Goal: Transaction & Acquisition: Purchase product/service

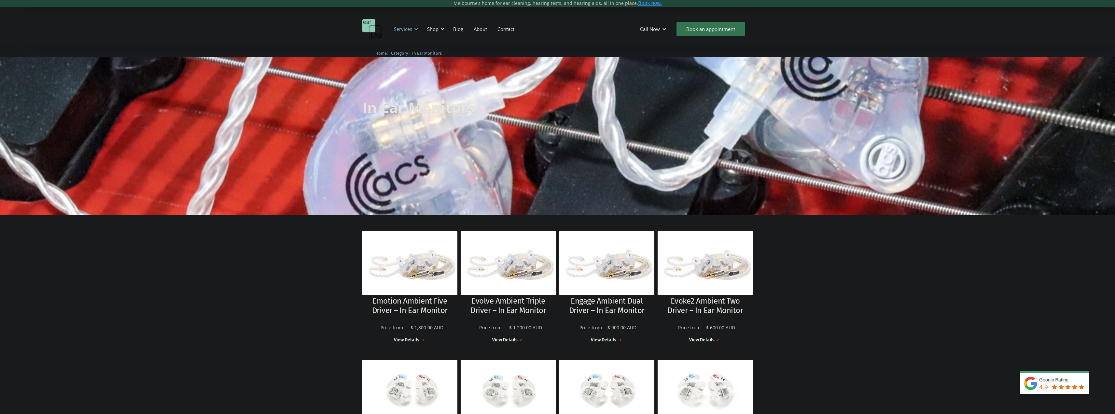
click at [411, 27] on div "Services" at bounding box center [403, 29] width 18 height 7
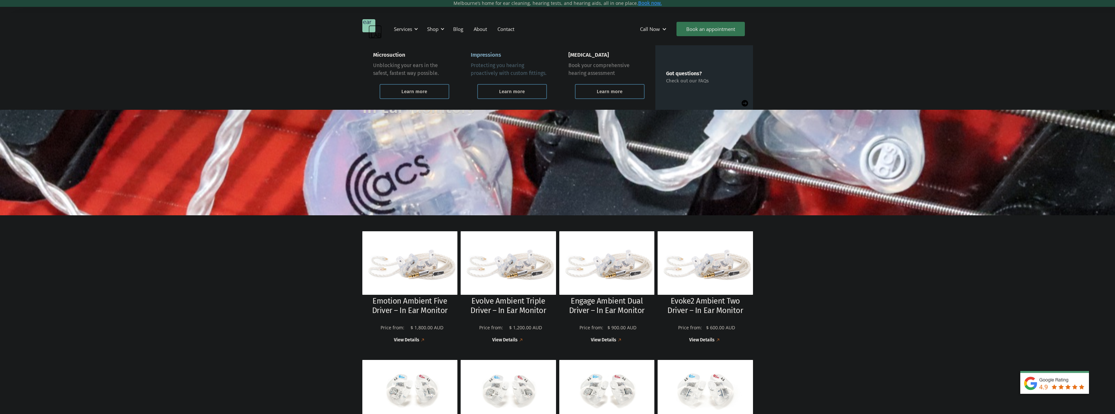
click at [500, 67] on div "Protecting you hearing proactively with custom fittings." at bounding box center [509, 70] width 76 height 16
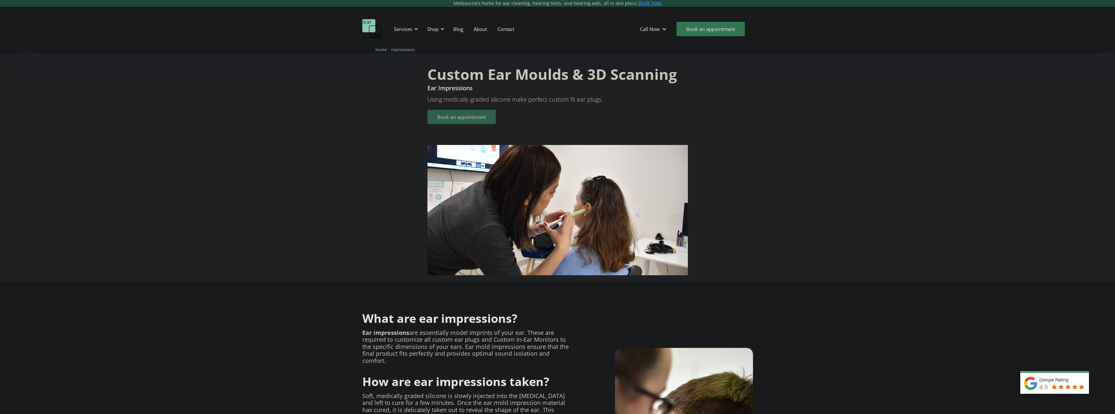
click at [463, 118] on link "Book an appointment" at bounding box center [461, 117] width 68 height 14
click at [412, 26] on div "Services" at bounding box center [403, 29] width 18 height 7
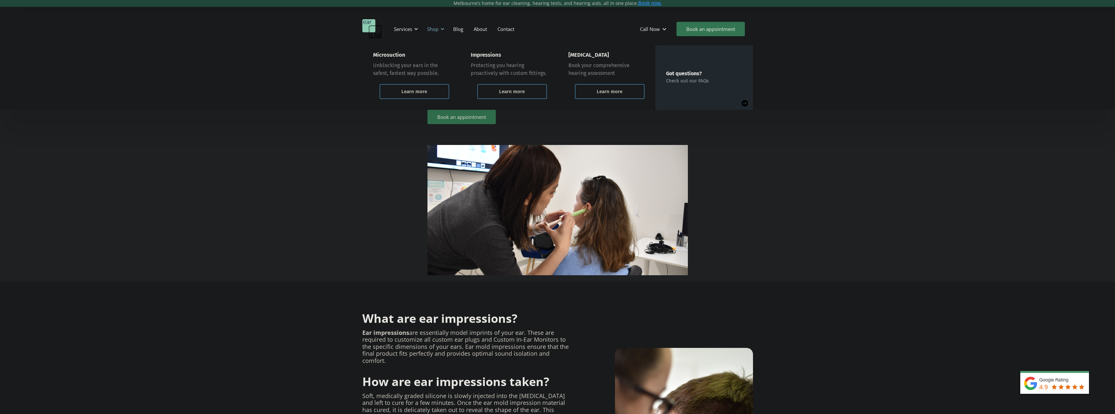
click at [442, 26] on div "Shop" at bounding box center [434, 29] width 23 height 20
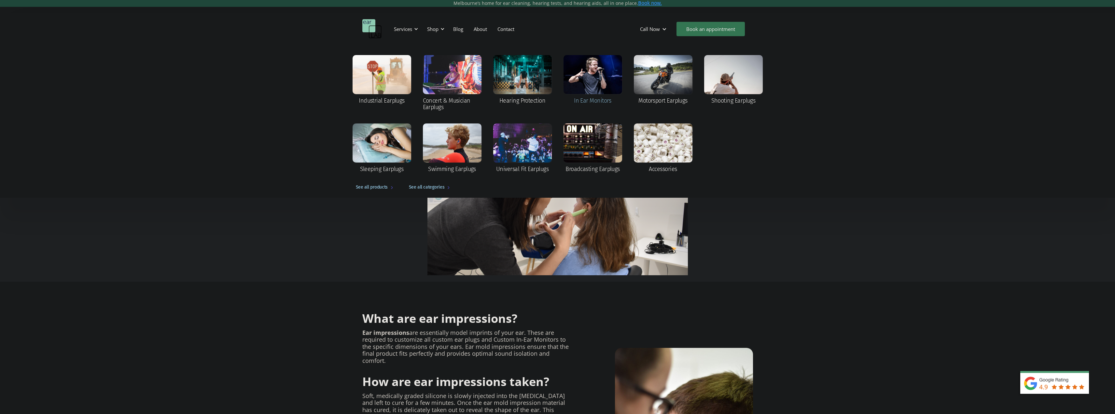
click at [572, 71] on div at bounding box center [593, 74] width 59 height 39
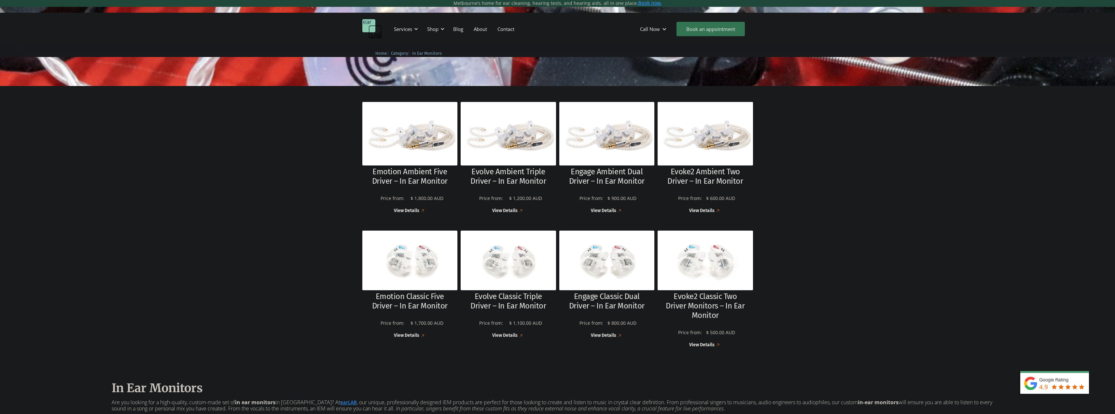
scroll to position [130, 0]
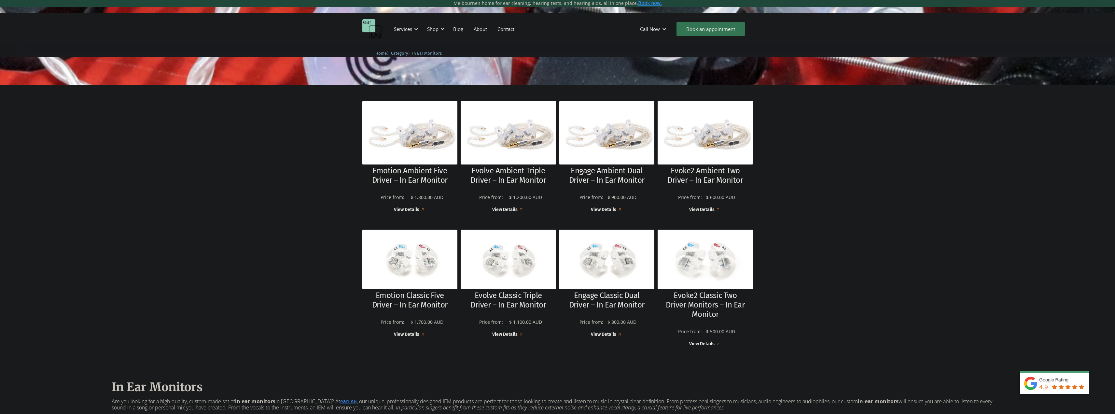
click at [690, 261] on img at bounding box center [705, 260] width 102 height 64
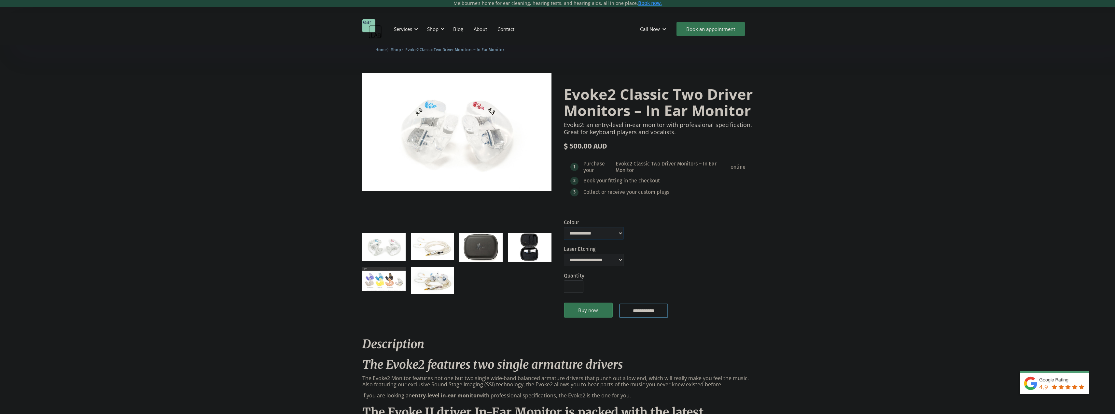
click at [598, 234] on select "**********" at bounding box center [594, 233] width 60 height 12
click at [368, 278] on img "open lightbox" at bounding box center [383, 279] width 43 height 24
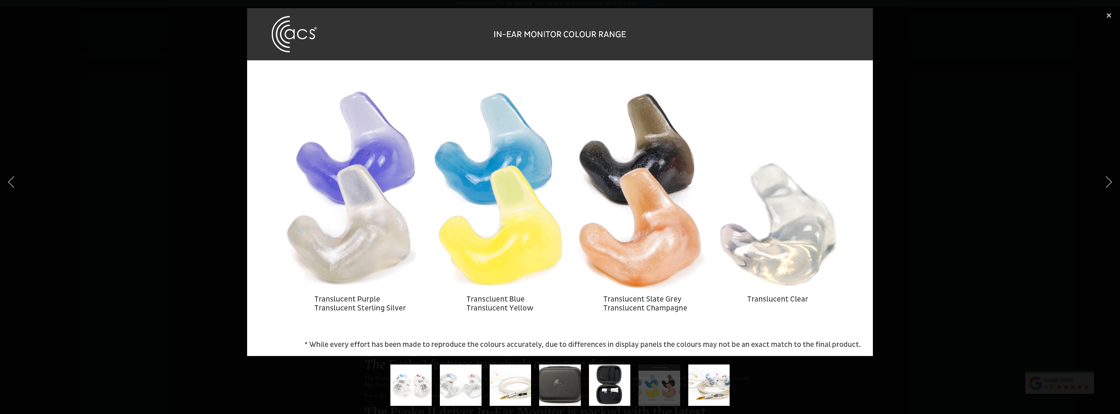
click at [193, 216] on div at bounding box center [560, 182] width 1120 height 348
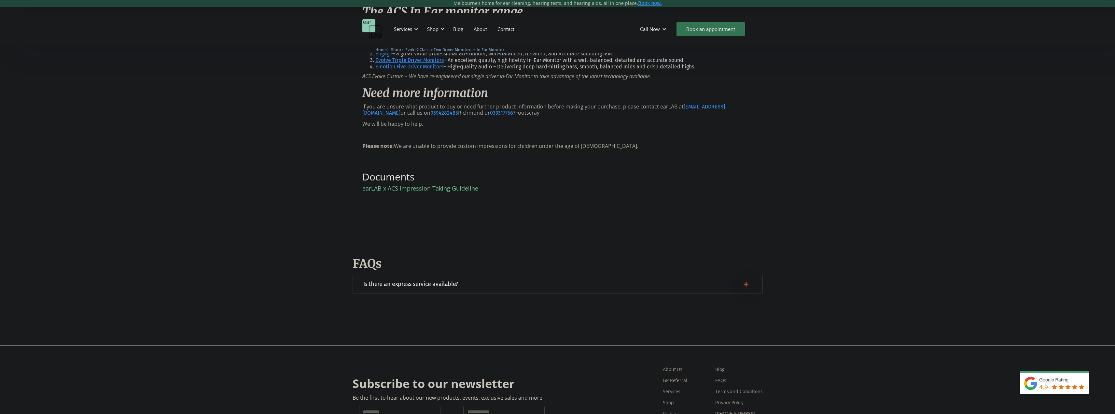
scroll to position [912, 0]
